Goal: Download file/media

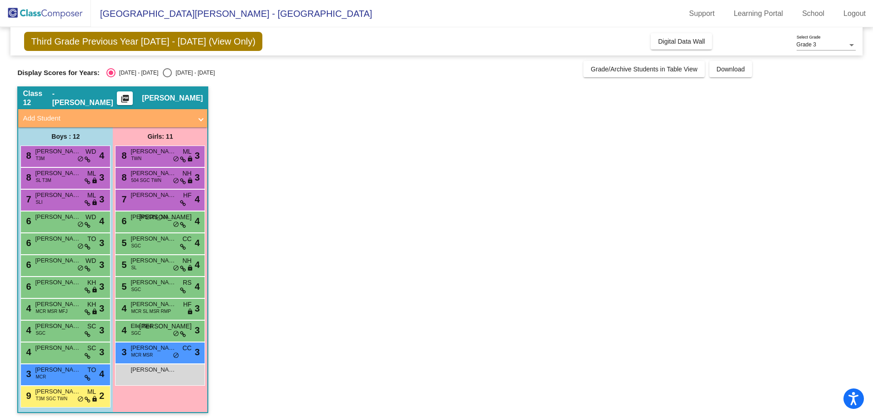
click at [133, 93] on button "picture_as_pdf" at bounding box center [125, 98] width 16 height 14
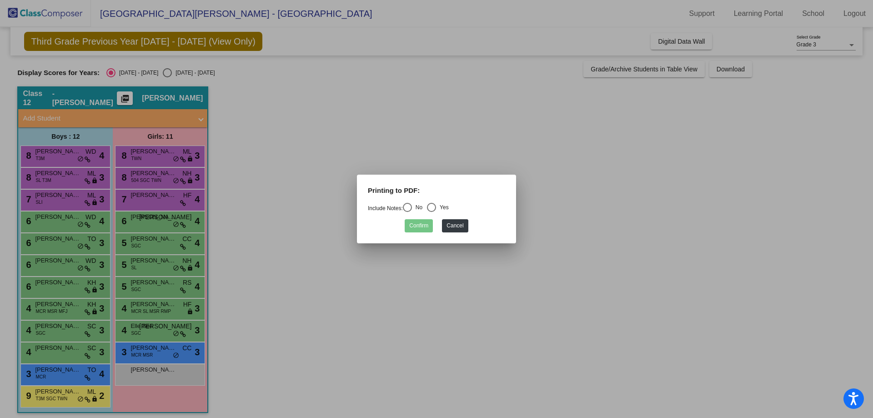
click at [351, 135] on div at bounding box center [436, 209] width 873 height 418
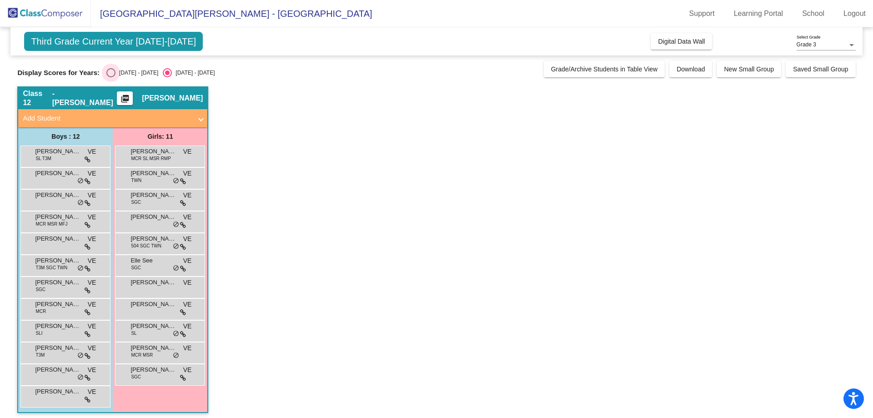
click at [115, 70] on div "Select an option" at bounding box center [110, 72] width 9 height 9
click at [111, 77] on input "[DATE] - [DATE]" at bounding box center [110, 77] width 0 height 0
radio input "true"
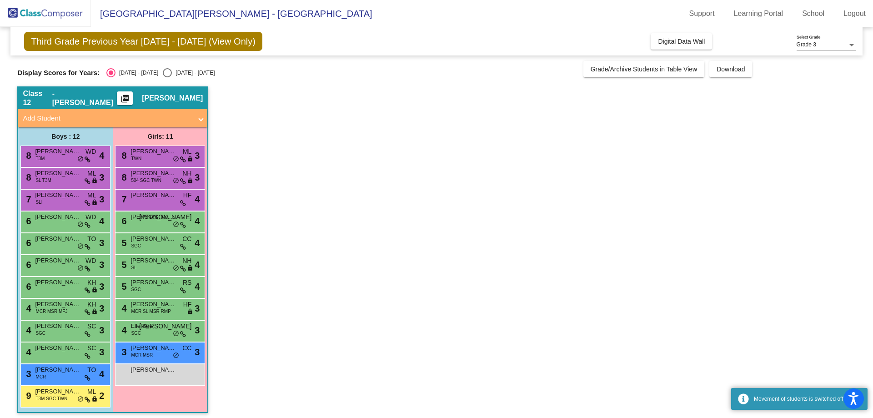
click at [130, 97] on mat-icon "picture_as_pdf" at bounding box center [125, 100] width 11 height 13
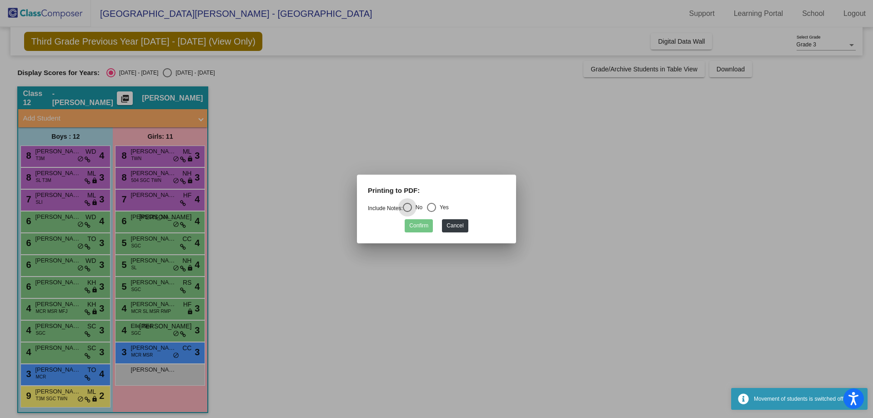
click at [436, 205] on div "Select an option" at bounding box center [431, 207] width 9 height 9
click at [431, 212] on input "Yes" at bounding box center [431, 212] width 0 height 0
radio input "true"
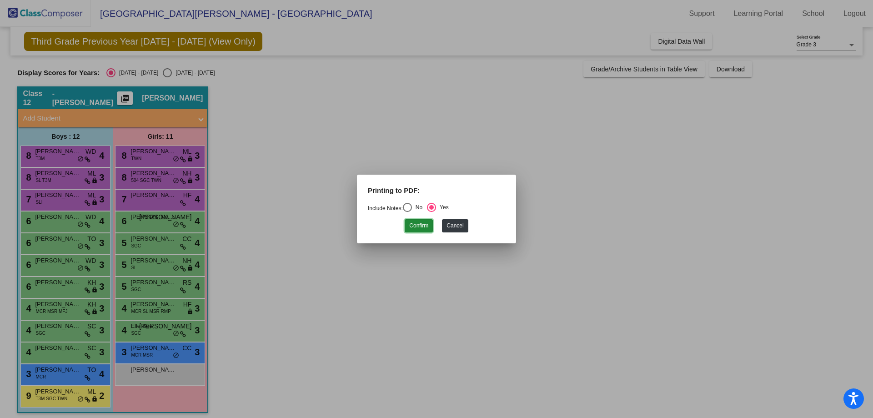
click at [422, 225] on button "Confirm" at bounding box center [419, 225] width 28 height 13
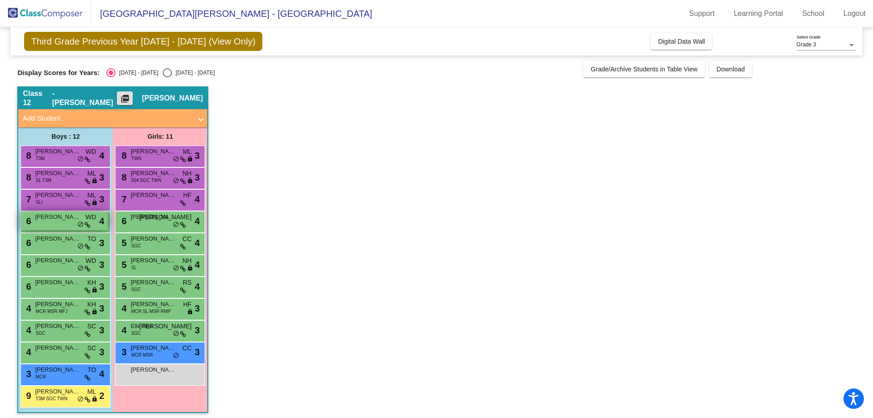
scroll to position [4, 0]
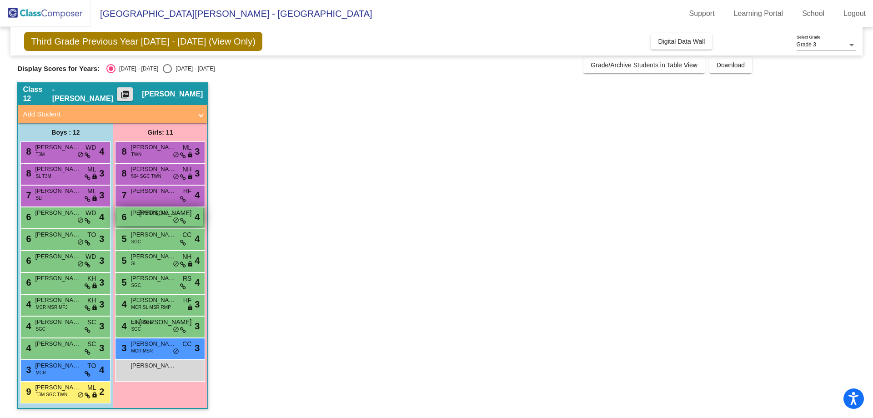
click at [167, 218] on div "6 [PERSON_NAME] JO lock do_not_disturb_alt 4" at bounding box center [159, 216] width 87 height 19
